Goal: Find specific fact: Find specific fact

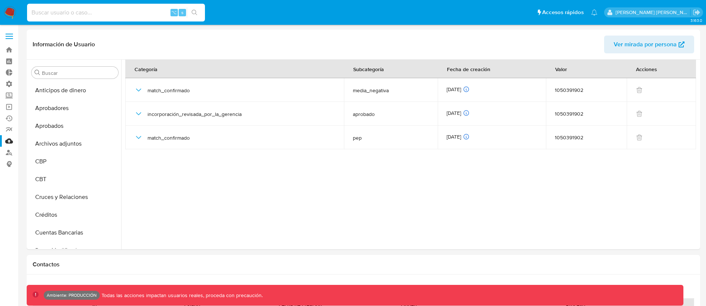
select select "10"
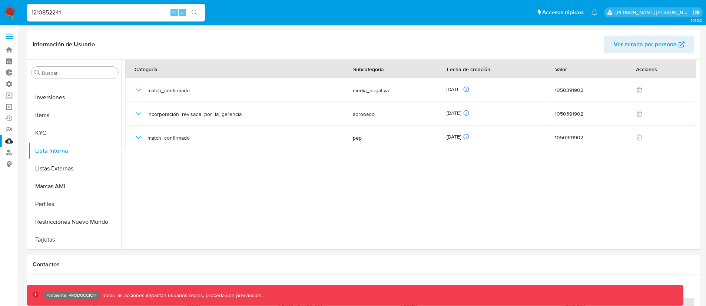
type input "1210852241"
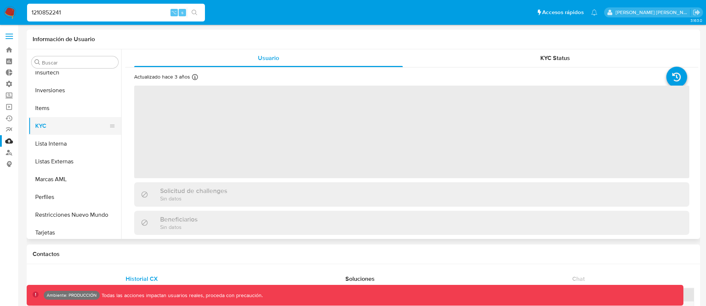
scroll to position [402, 0]
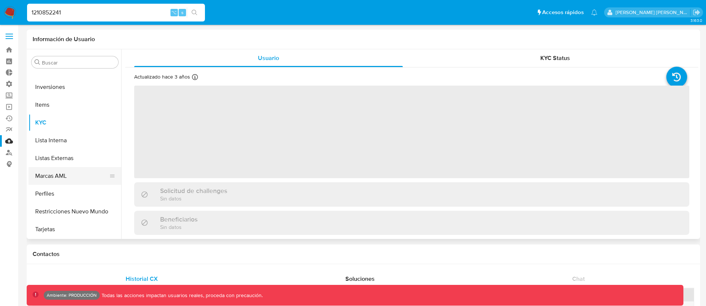
select select "10"
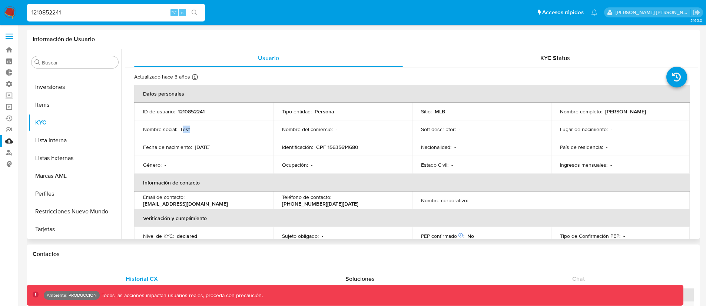
drag, startPoint x: 182, startPoint y: 128, endPoint x: 195, endPoint y: 130, distance: 13.1
click at [195, 130] on div "Nombre social : Test" at bounding box center [203, 129] width 121 height 7
click at [182, 126] on p "Test" at bounding box center [185, 129] width 10 height 7
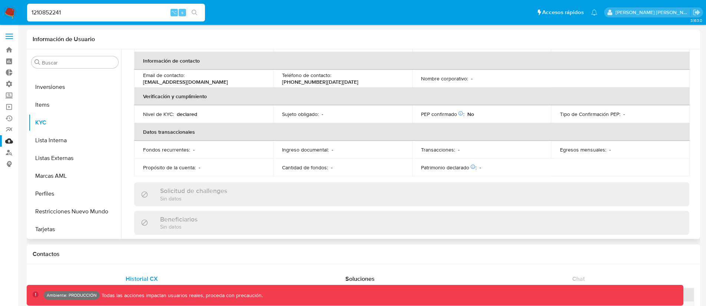
scroll to position [124, 0]
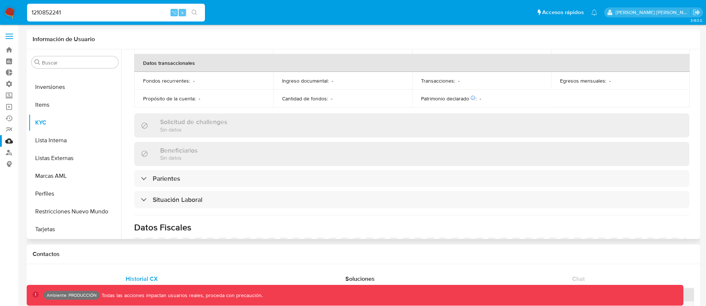
click at [398, 122] on div "Solicitud de challenges Sin datos" at bounding box center [411, 125] width 555 height 24
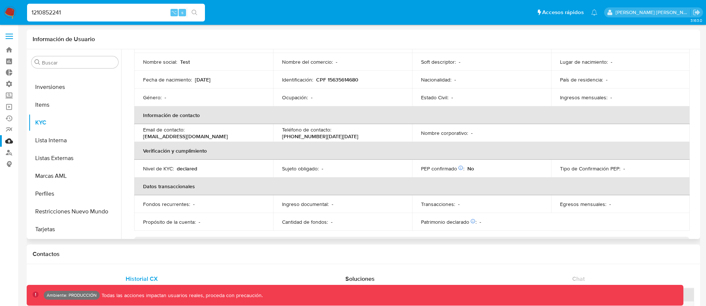
scroll to position [0, 0]
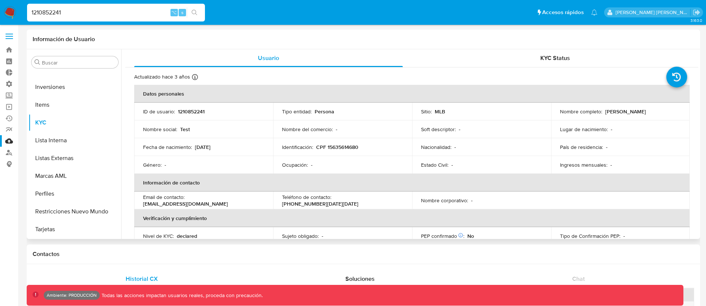
click at [348, 148] on p "CPF 15635614680" at bounding box center [337, 147] width 42 height 7
click at [336, 148] on p "CPF 15635614680" at bounding box center [337, 147] width 42 height 7
click at [329, 148] on p "CPF 15635614680" at bounding box center [337, 147] width 42 height 7
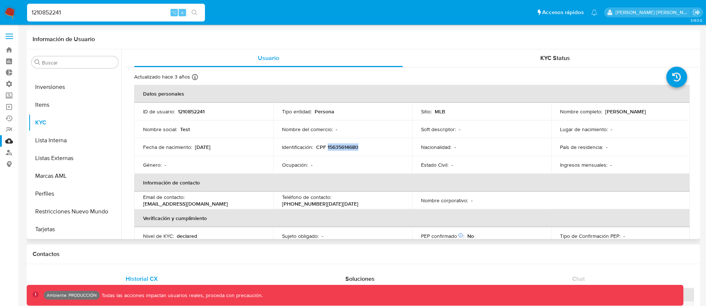
click at [329, 148] on p "CPF 15635614680" at bounding box center [337, 147] width 42 height 7
copy p "15635614680"
click at [331, 144] on p "CPF 15635614680" at bounding box center [337, 147] width 42 height 7
click at [333, 145] on p "CPF 15635614680" at bounding box center [337, 147] width 42 height 7
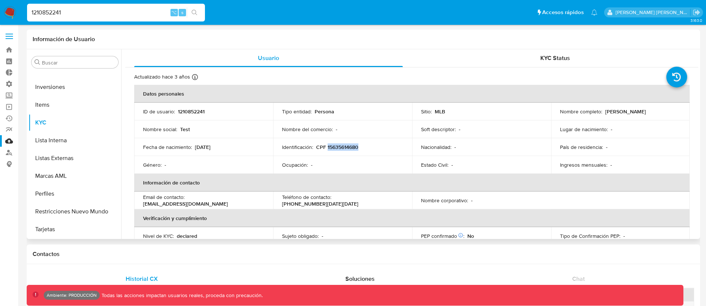
copy p "15635614680"
